Goal: Task Accomplishment & Management: Use online tool/utility

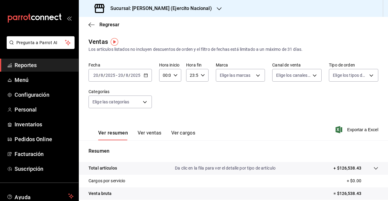
click at [152, 16] on div "Sucursal: Kenchys (Ejercito Nacional)" at bounding box center [154, 8] width 140 height 17
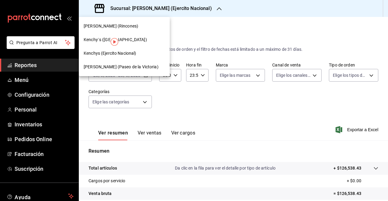
click at [138, 42] on div "Kenchy´s ([GEOGRAPHIC_DATA])" at bounding box center [124, 40] width 81 height 6
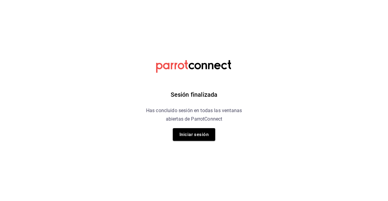
click at [203, 127] on div "Sesión finalizada Has concluido sesión en todas las ventanas abiertas de Parrot…" at bounding box center [193, 100] width 153 height 201
click at [205, 133] on button "Iniciar sesión" at bounding box center [194, 134] width 42 height 13
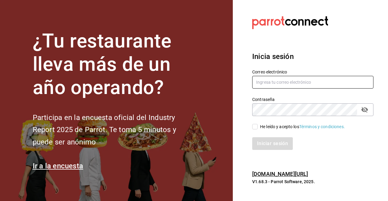
type input "anatolequiroz@gmail.com"
click at [264, 127] on div "He leído y acepto los Términos y condiciones." at bounding box center [302, 127] width 85 height 6
click at [257, 127] on input "He leído y acepto los Términos y condiciones." at bounding box center [254, 126] width 5 height 5
checkbox input "true"
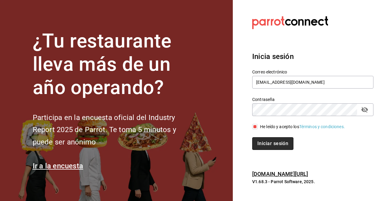
click at [272, 145] on button "Iniciar sesión" at bounding box center [272, 143] width 41 height 13
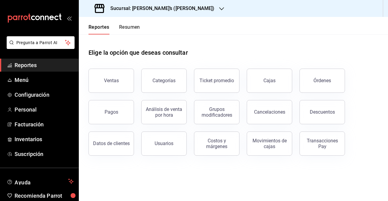
click at [143, 7] on h3 "Sucursal: [PERSON_NAME]’s ([PERSON_NAME])" at bounding box center [159, 8] width 109 height 7
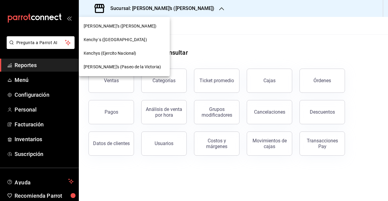
click at [122, 38] on span "Kenchy´s ([GEOGRAPHIC_DATA])" at bounding box center [115, 40] width 63 height 6
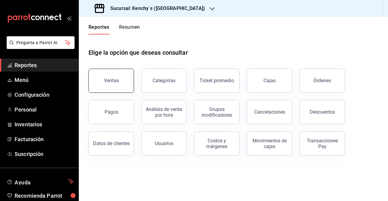
click at [117, 83] on div "Ventas" at bounding box center [111, 81] width 15 height 6
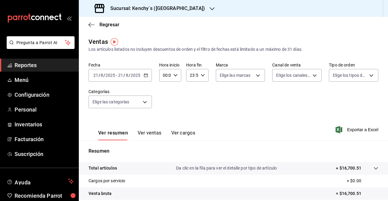
click at [144, 78] on div "[DATE] [DATE] - [DATE] [DATE]" at bounding box center [119, 75] width 63 height 13
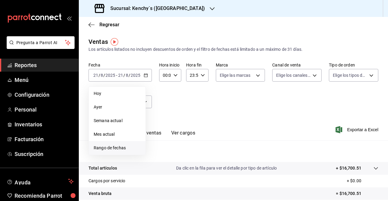
click at [124, 147] on span "Rango de fechas" at bounding box center [117, 148] width 47 height 6
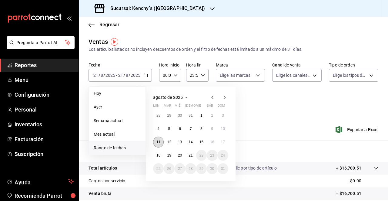
click at [158, 142] on abbr "11" at bounding box center [158, 142] width 4 height 4
click at [223, 142] on abbr "17" at bounding box center [223, 142] width 4 height 4
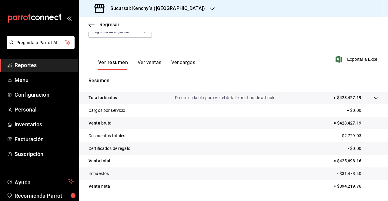
scroll to position [89, 0]
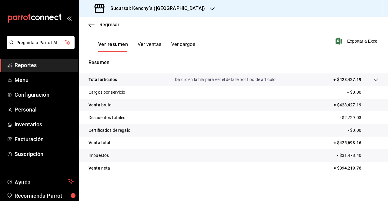
click at [152, 47] on button "Ver ventas" at bounding box center [149, 46] width 24 height 10
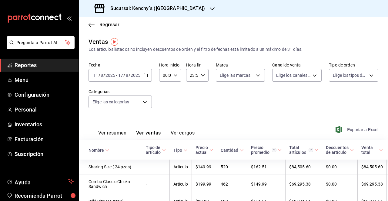
click at [350, 133] on span "Exportar a Excel" at bounding box center [356, 129] width 41 height 7
click at [351, 128] on span "Exportar a Excel" at bounding box center [356, 129] width 41 height 7
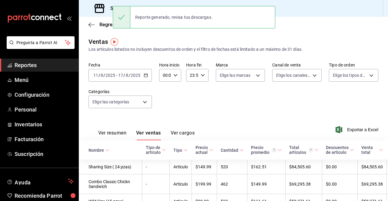
click at [142, 75] on div "[DATE] [DATE] - [DATE] [DATE]" at bounding box center [119, 75] width 63 height 13
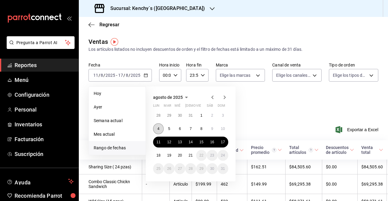
click at [159, 130] on abbr "4" at bounding box center [158, 129] width 2 height 4
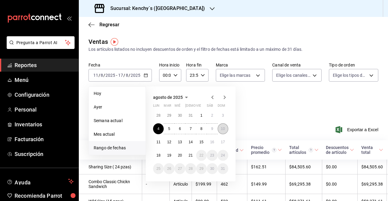
click at [222, 128] on abbr "10" at bounding box center [223, 129] width 4 height 4
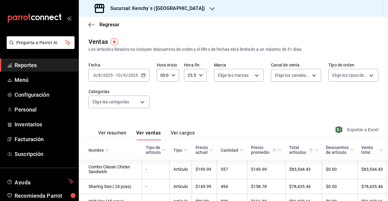
click at [344, 129] on span "Exportar a Excel" at bounding box center [356, 129] width 41 height 7
